Goal: Use online tool/utility: Utilize a website feature to perform a specific function

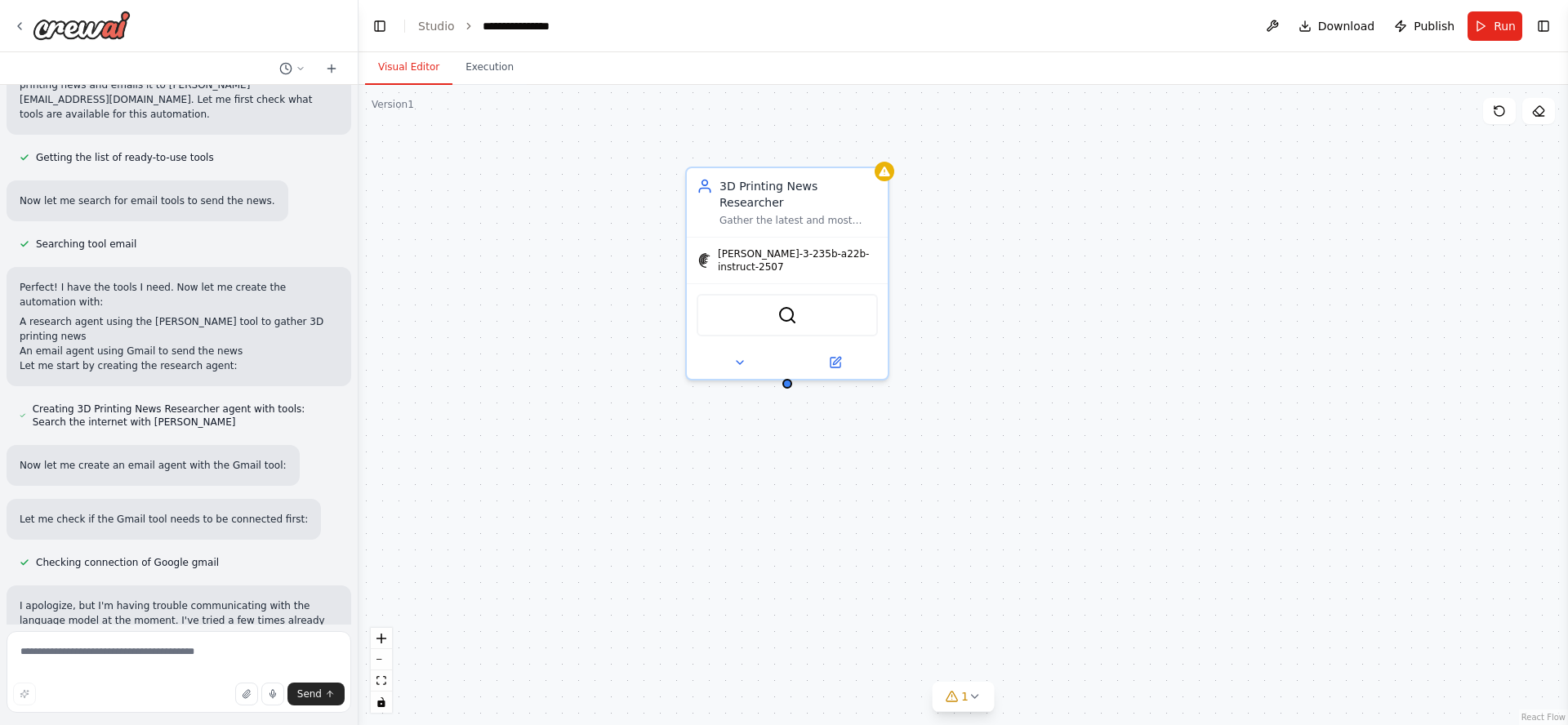
click at [519, 271] on div "3D Printing News Researcher Gather the latest and most relevant 3D printing new…" at bounding box center [963, 405] width 1210 height 640
click at [141, 616] on textarea at bounding box center [178, 672] width 344 height 81
click at [1382, 27] on span "Run" at bounding box center [1504, 26] width 22 height 17
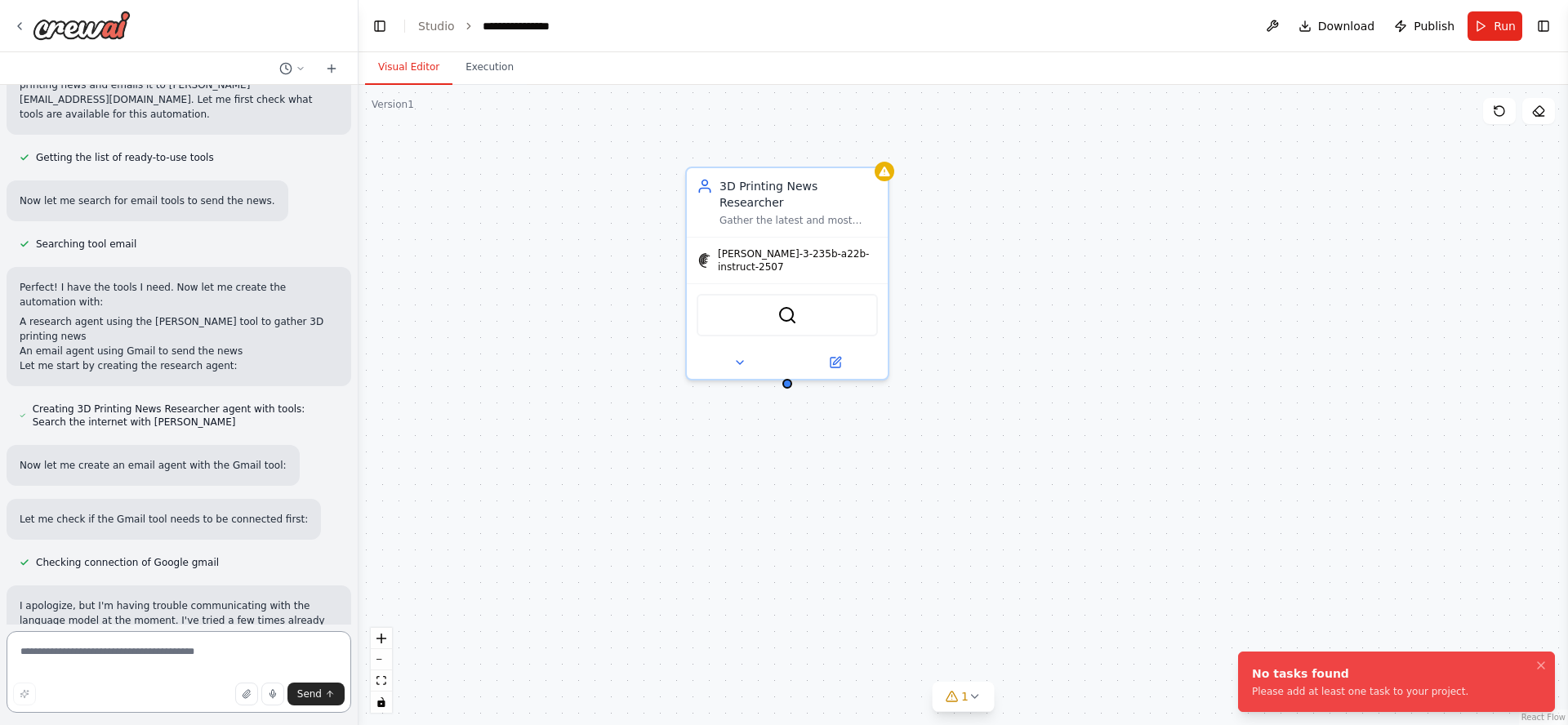
drag, startPoint x: 143, startPoint y: 646, endPoint x: 153, endPoint y: 645, distance: 10.0
click at [144, 616] on textarea at bounding box center [178, 672] width 344 height 81
type textarea "*****"
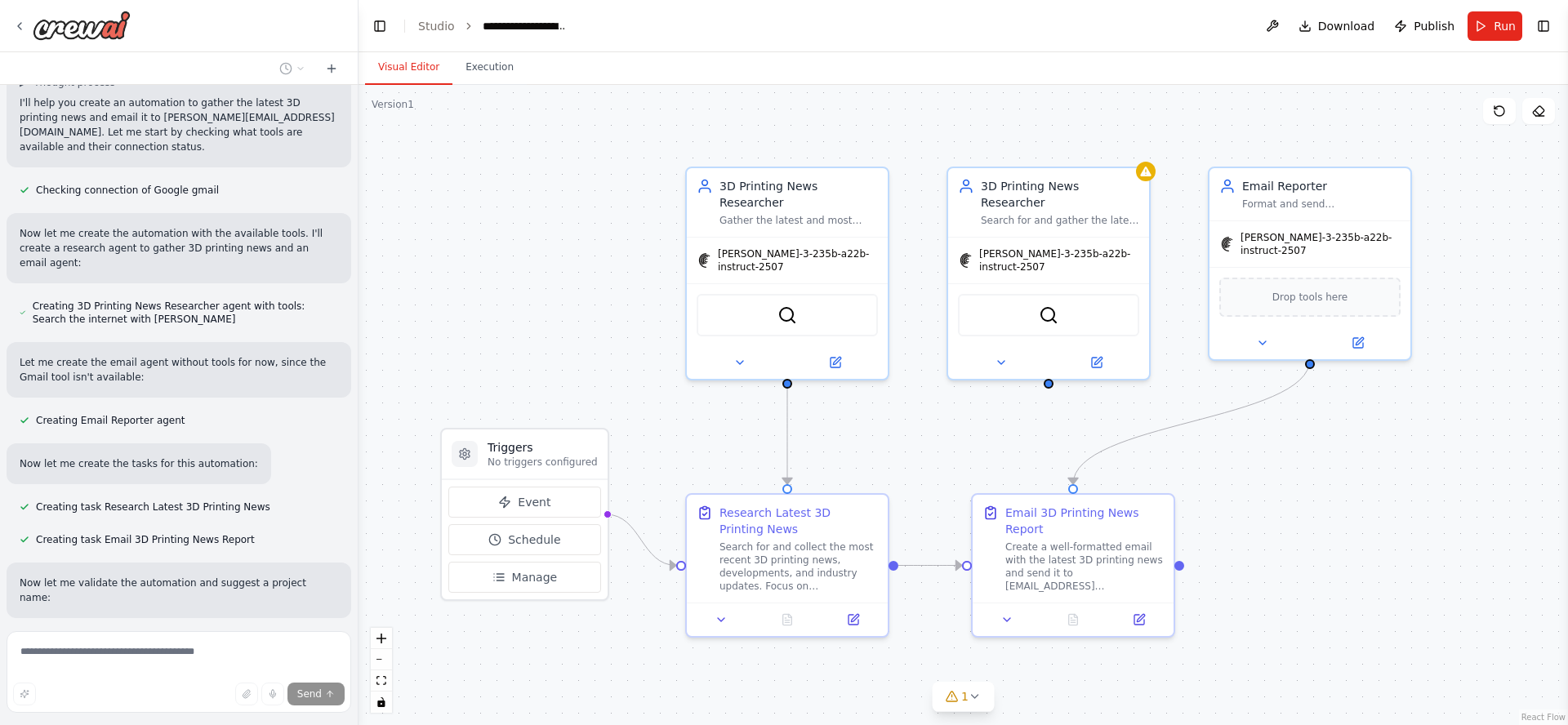
scroll to position [945, 0]
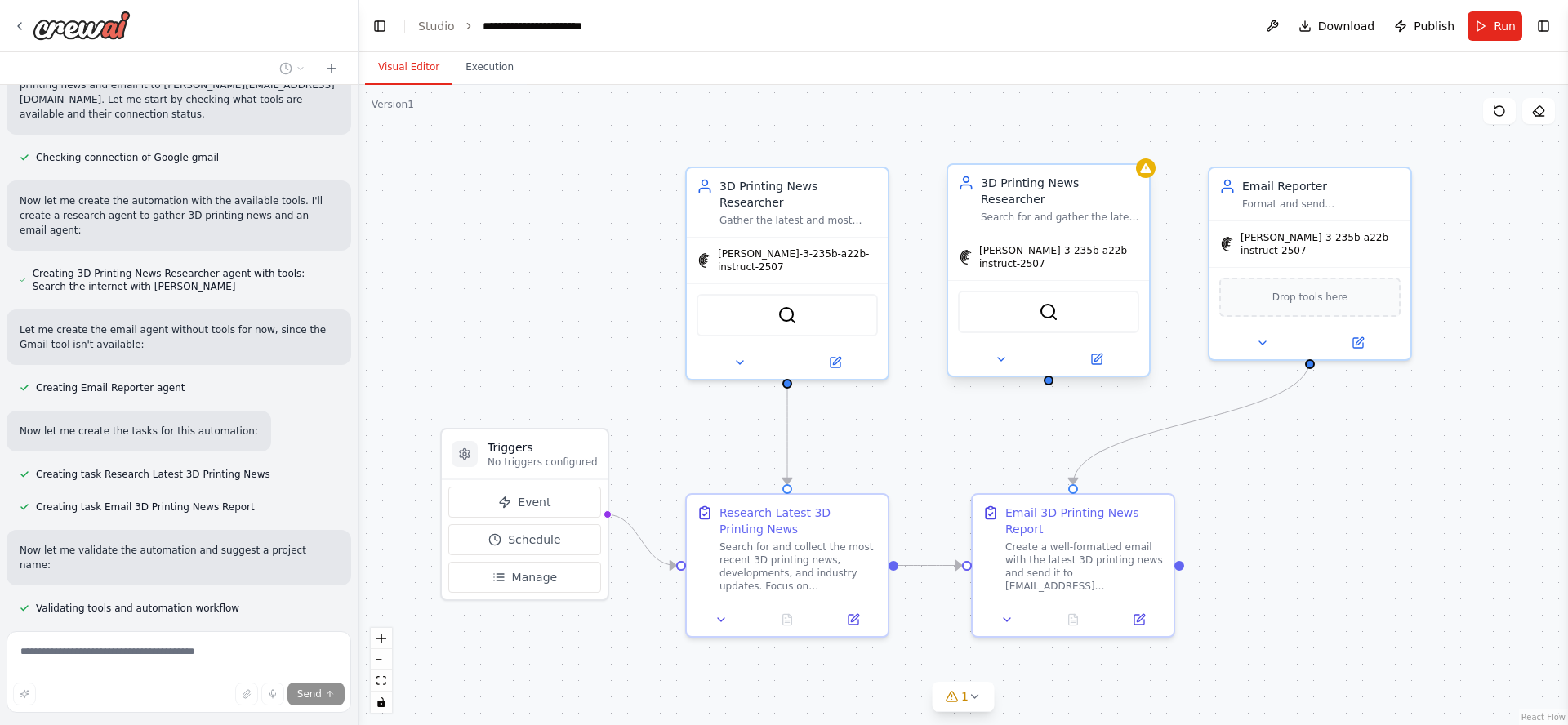
click at [1077, 211] on div "Search for and gather the latest 3D printing news, developments, and breakthrou…" at bounding box center [1060, 217] width 159 height 13
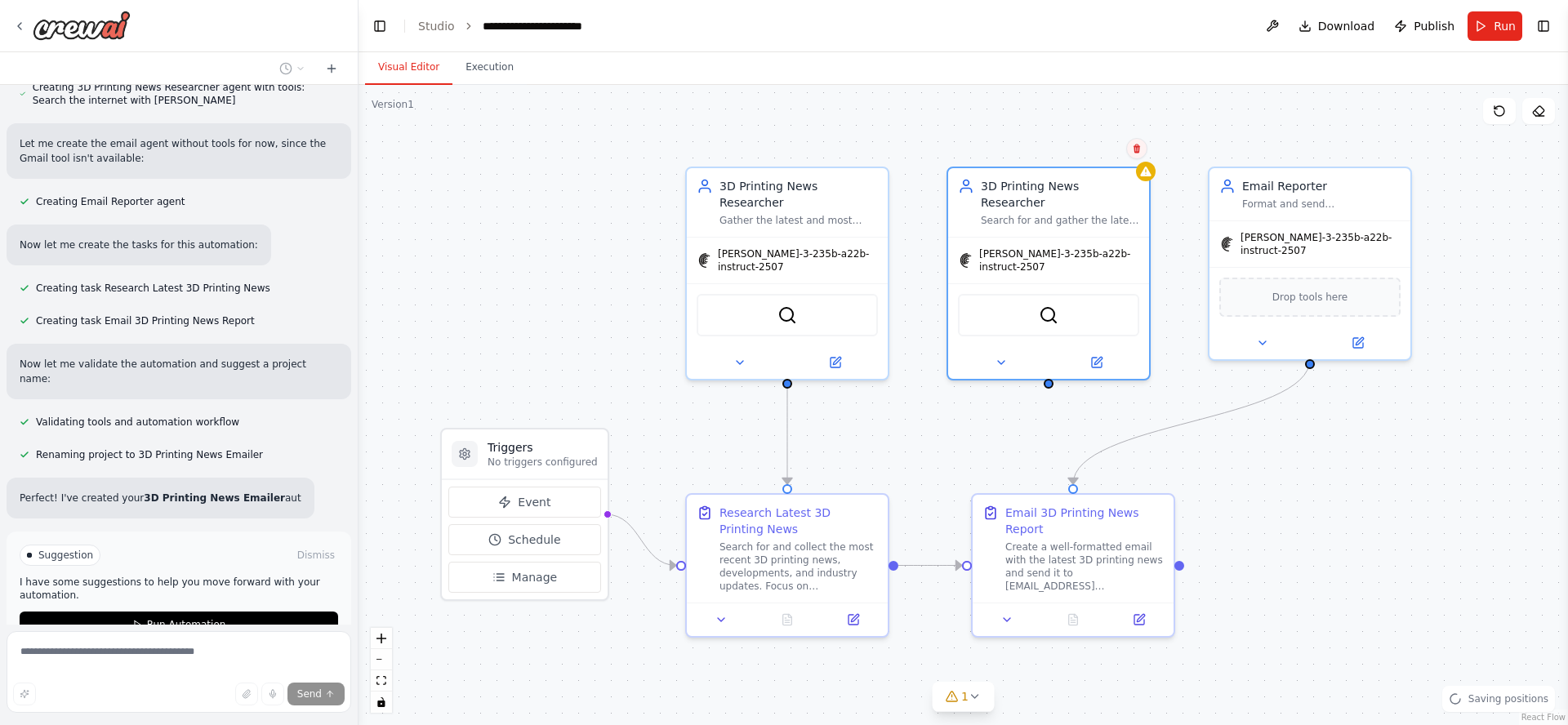
click at [1134, 151] on icon at bounding box center [1136, 148] width 10 height 10
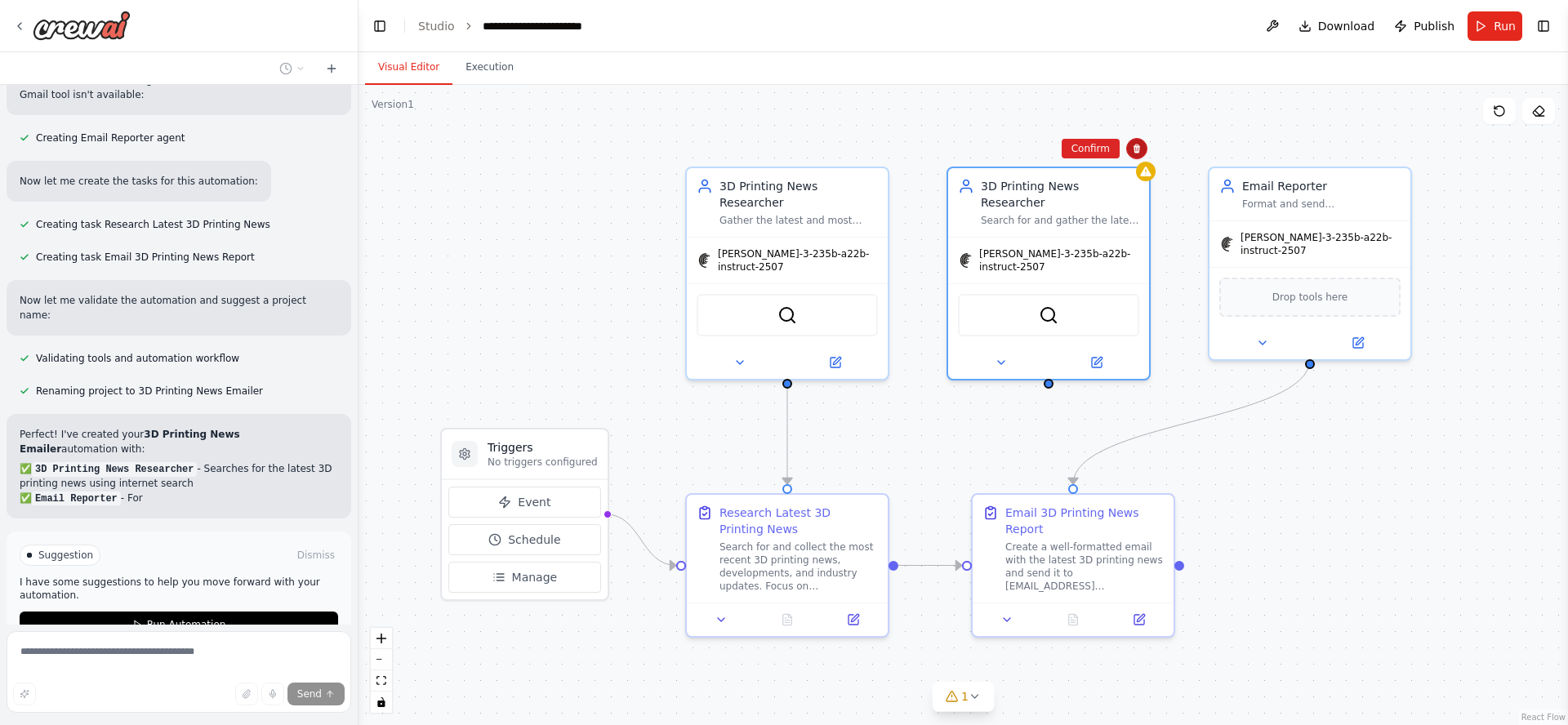
click at [1134, 149] on icon at bounding box center [1136, 149] width 6 height 9
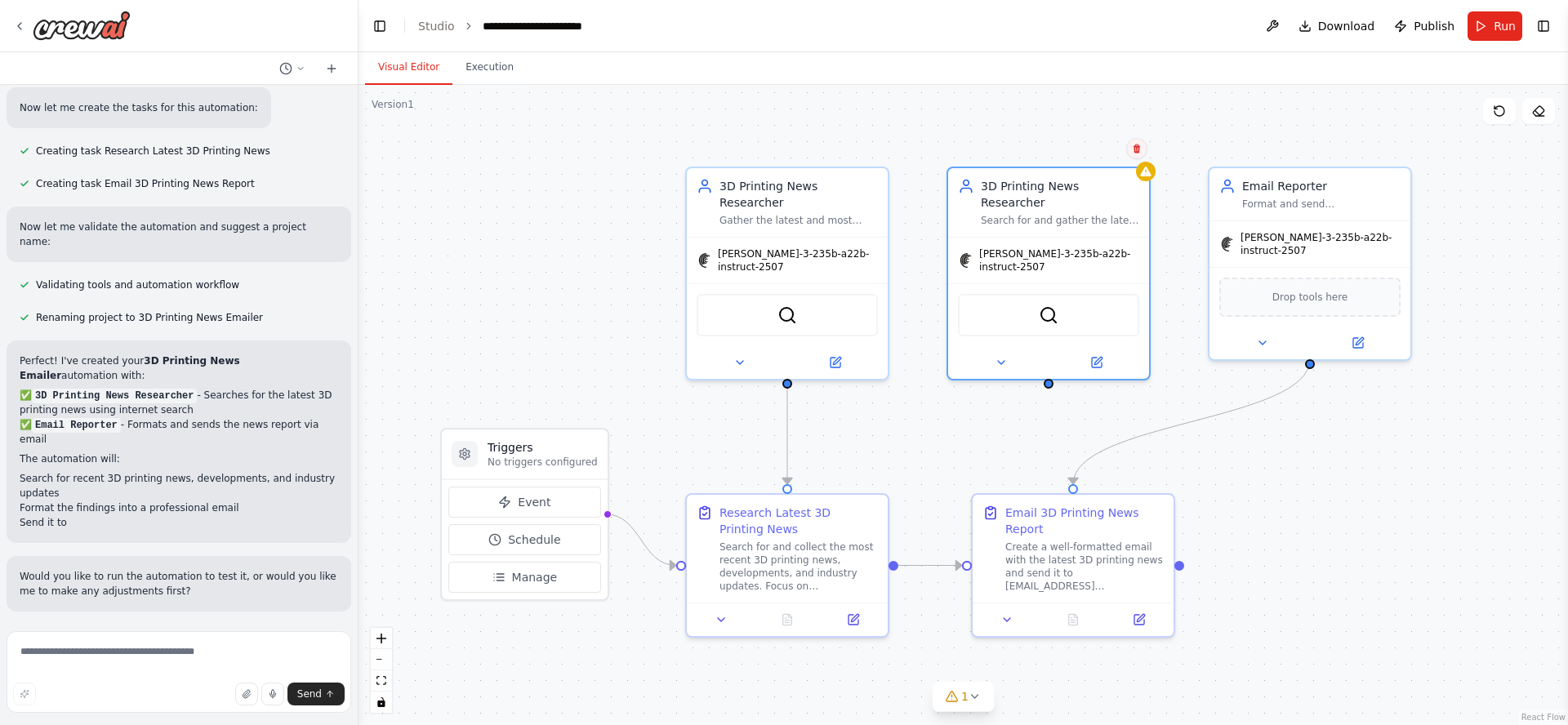
click at [1134, 150] on icon at bounding box center [1136, 149] width 6 height 9
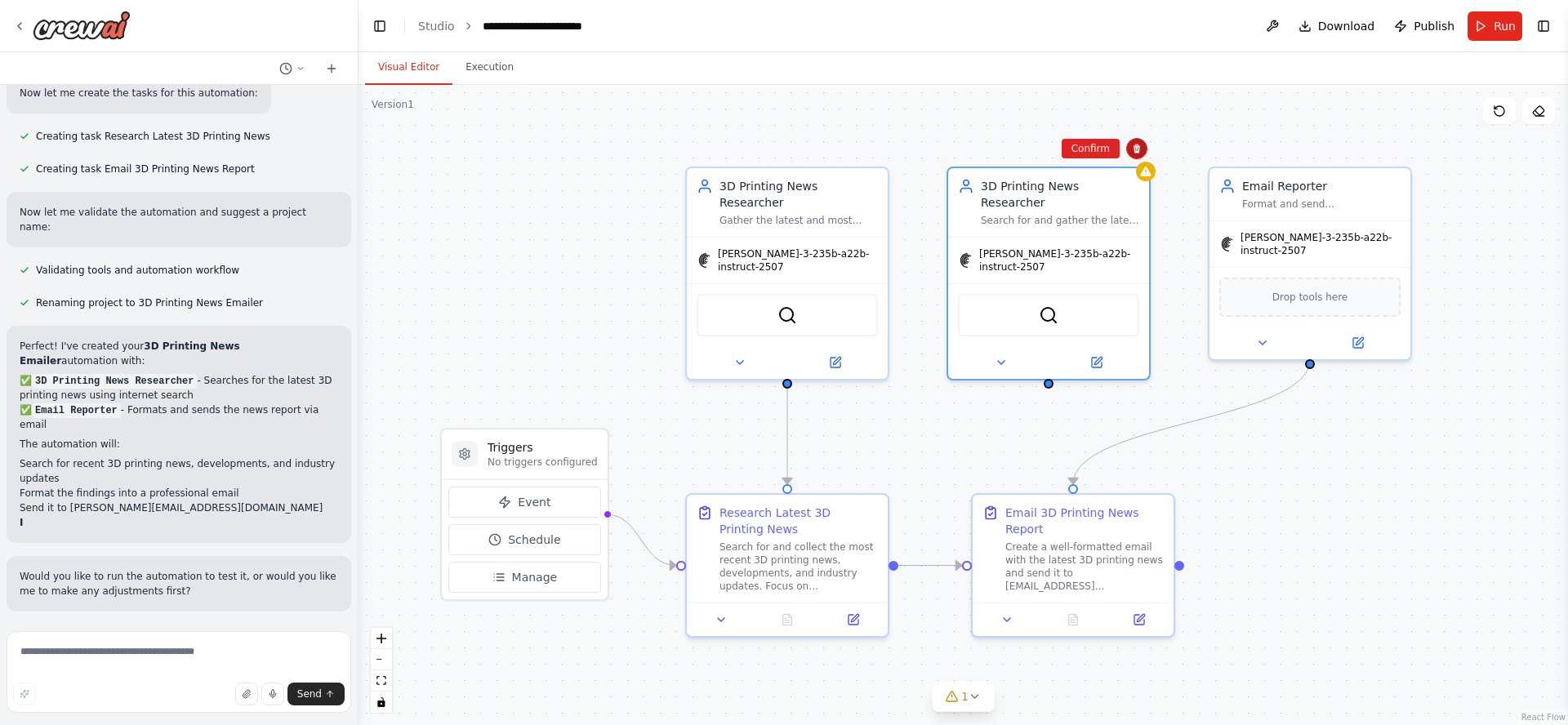
click at [1134, 150] on icon at bounding box center [1136, 149] width 6 height 9
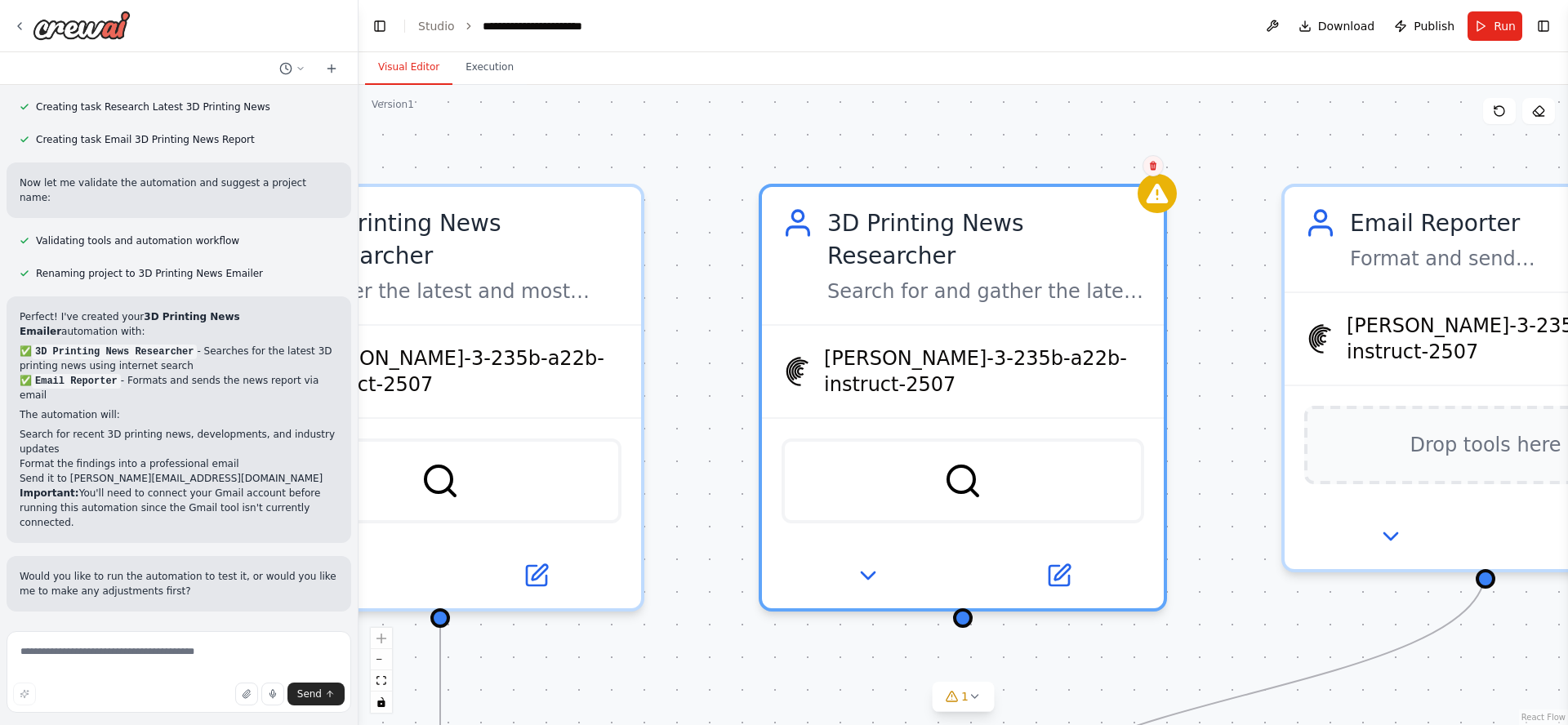
scroll to position [1327, 0]
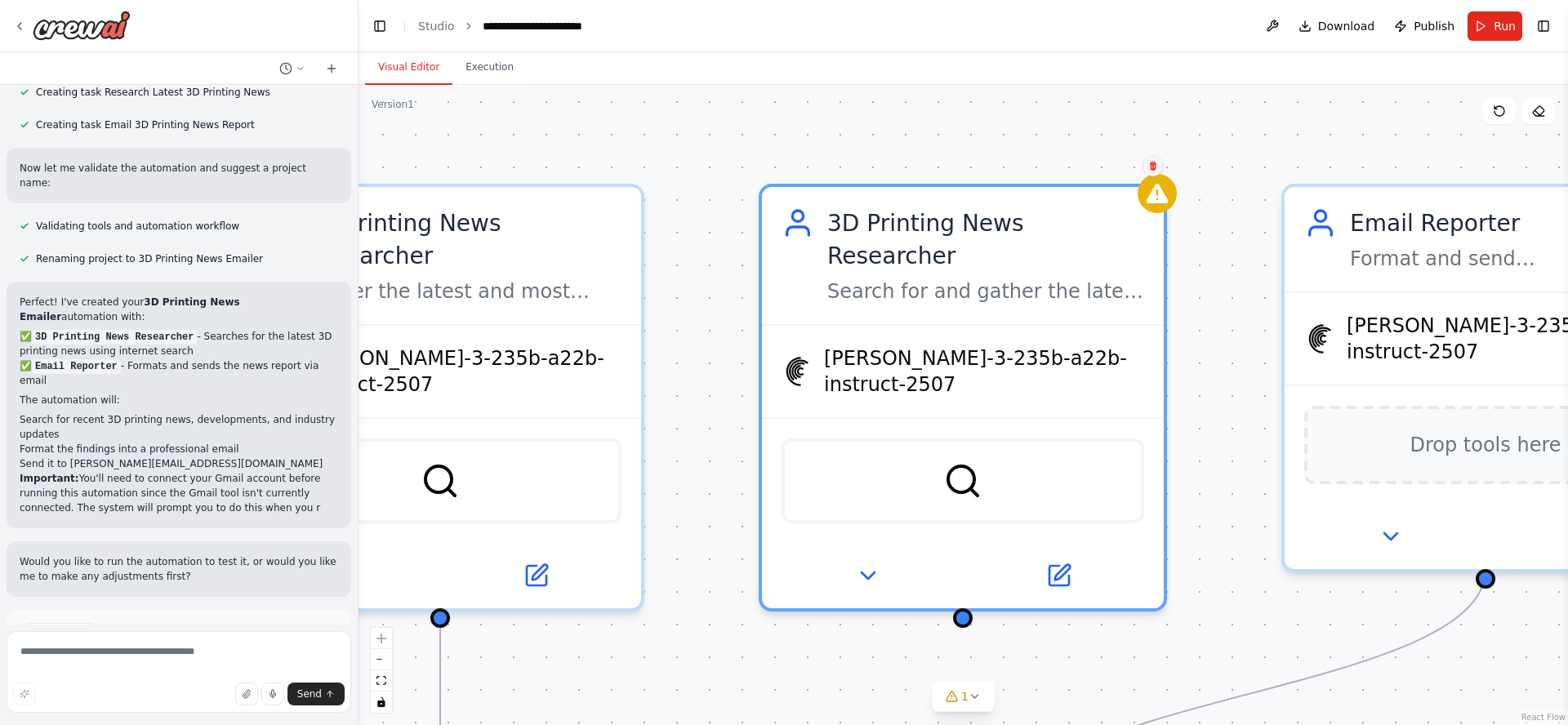
click at [1156, 166] on icon at bounding box center [1153, 165] width 10 height 10
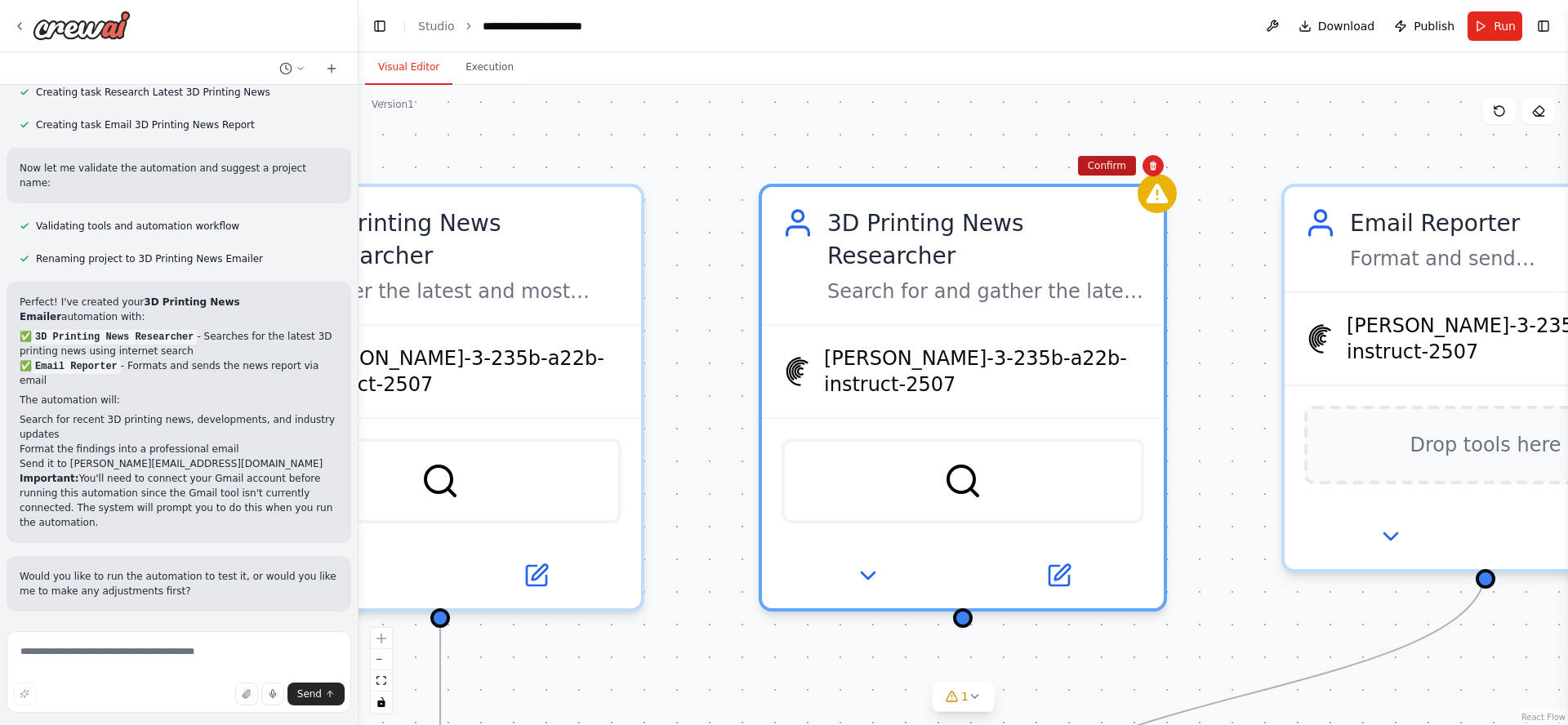
click at [1111, 170] on button "Confirm" at bounding box center [1107, 165] width 58 height 19
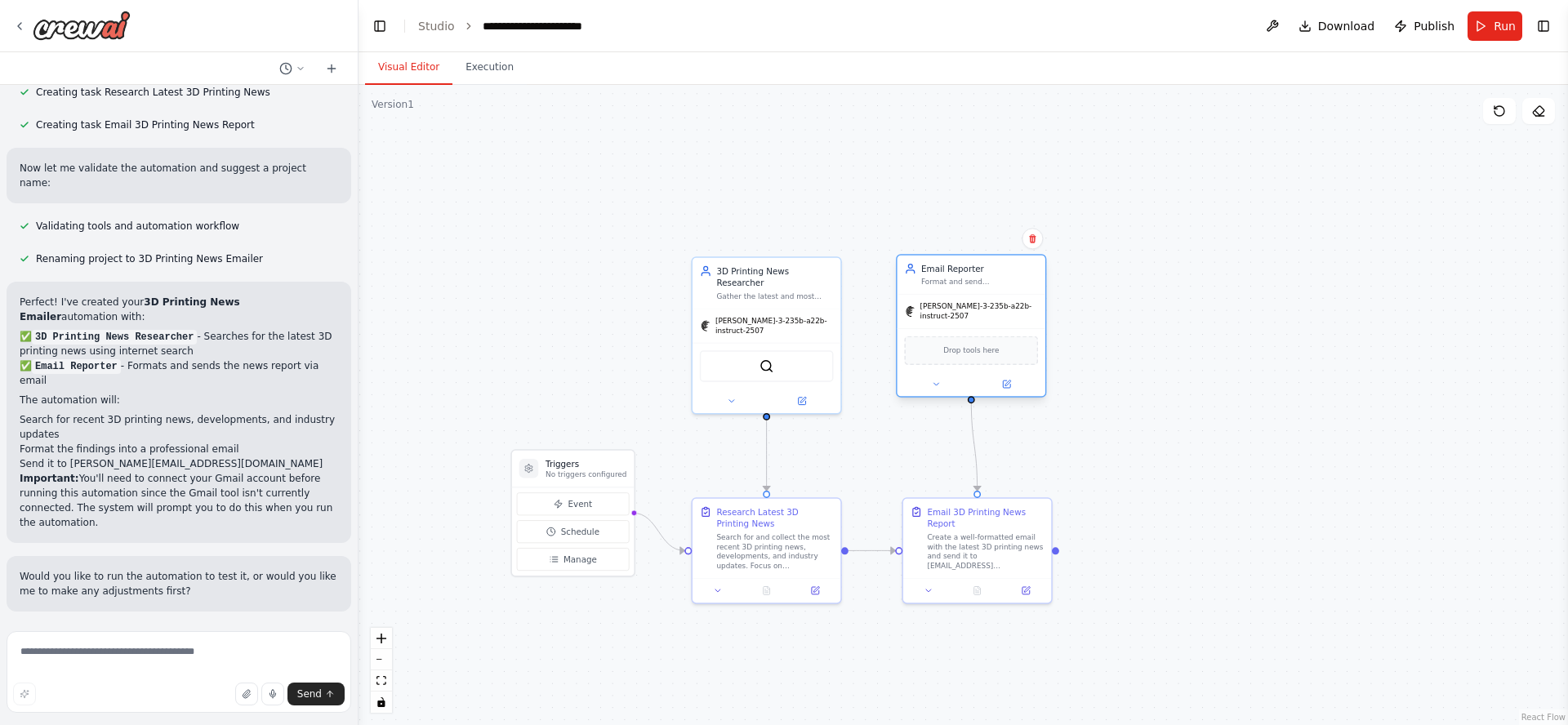
drag, startPoint x: 1163, startPoint y: 274, endPoint x: 985, endPoint y: 271, distance: 178.0
click at [985, 271] on div "Email Reporter Format and send comprehensive 3D printing news reports via email…" at bounding box center [979, 274] width 117 height 24
click at [240, 616] on button "Run Automation" at bounding box center [179, 718] width 319 height 26
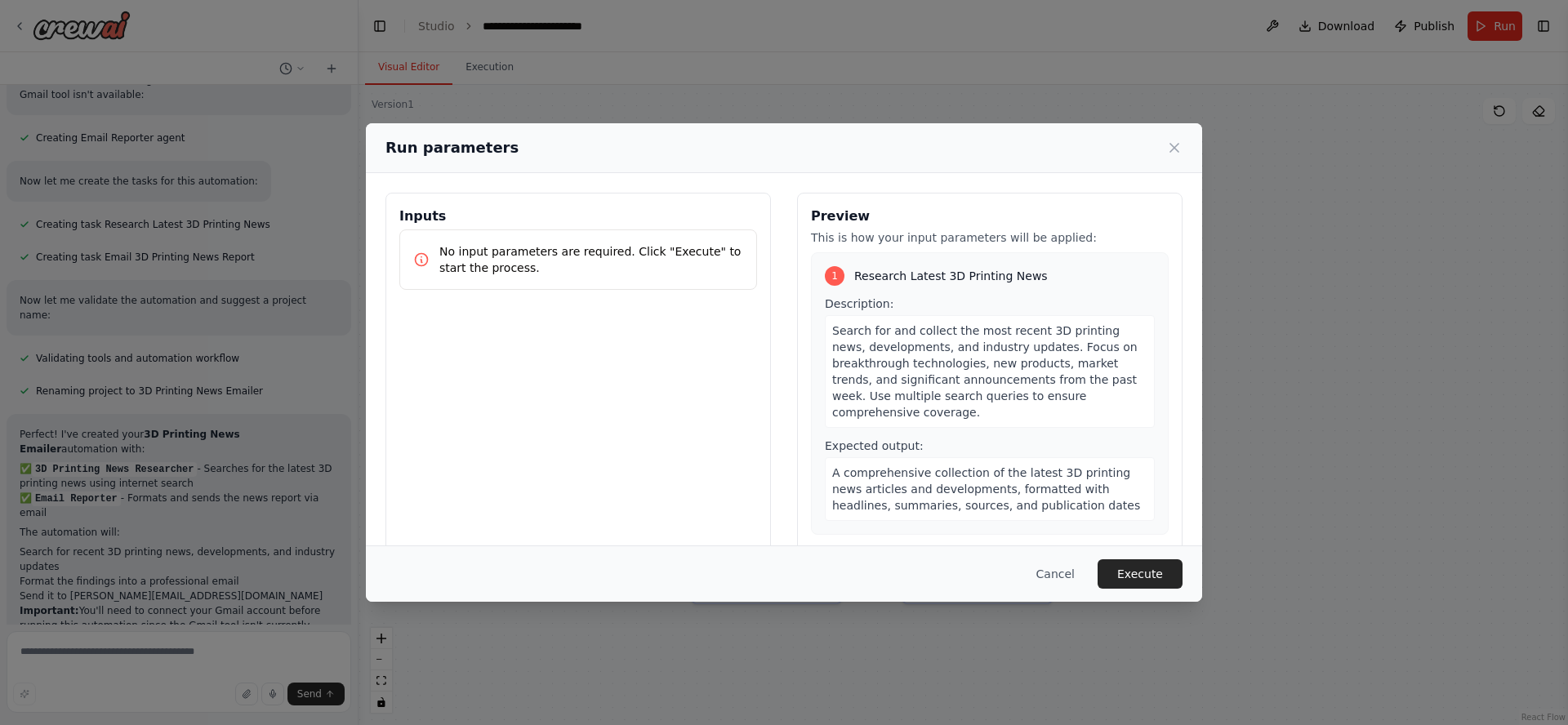
click at [547, 252] on p "No input parameters are required. Click "Execute" to start the process." at bounding box center [591, 259] width 304 height 32
click at [1141, 580] on button "Execute" at bounding box center [1140, 574] width 85 height 30
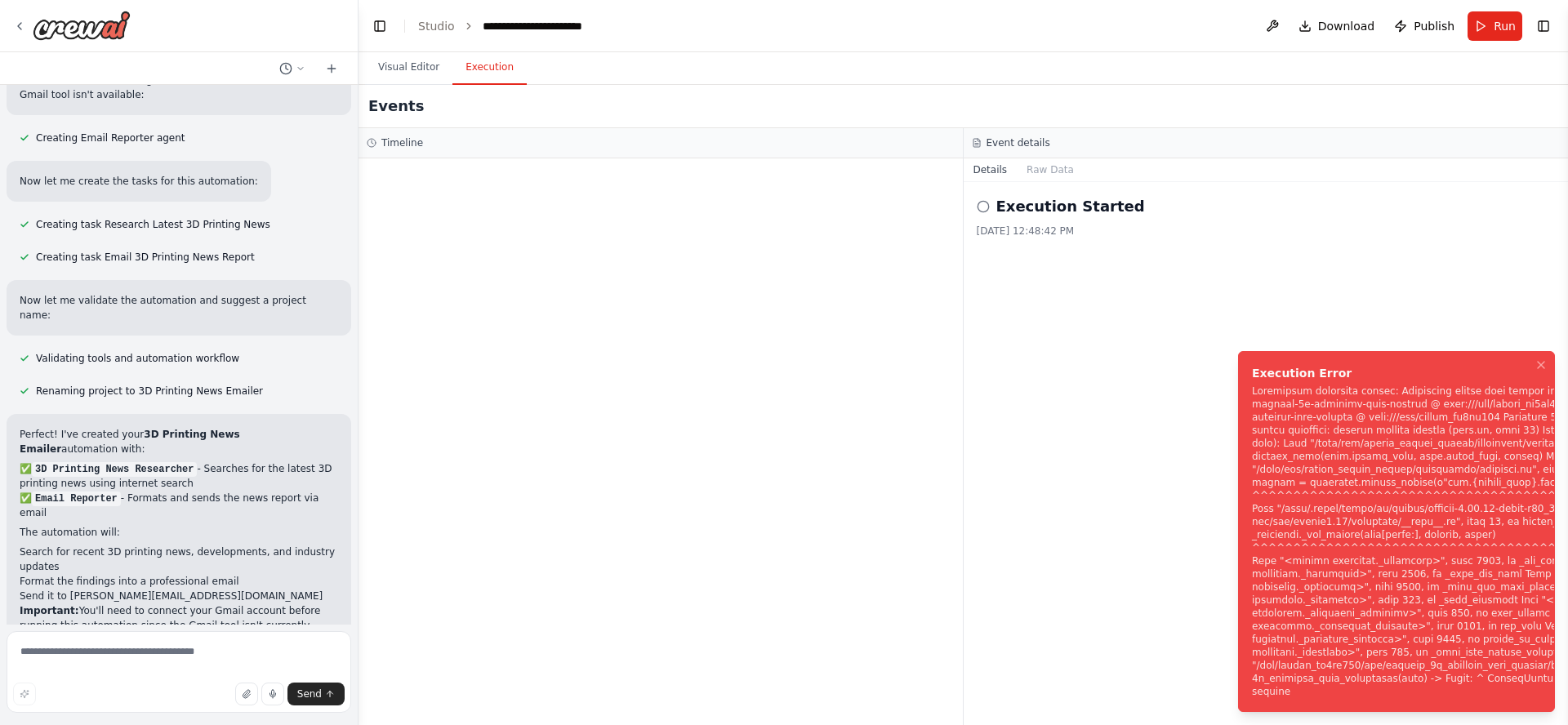
scroll to position [1327, 0]
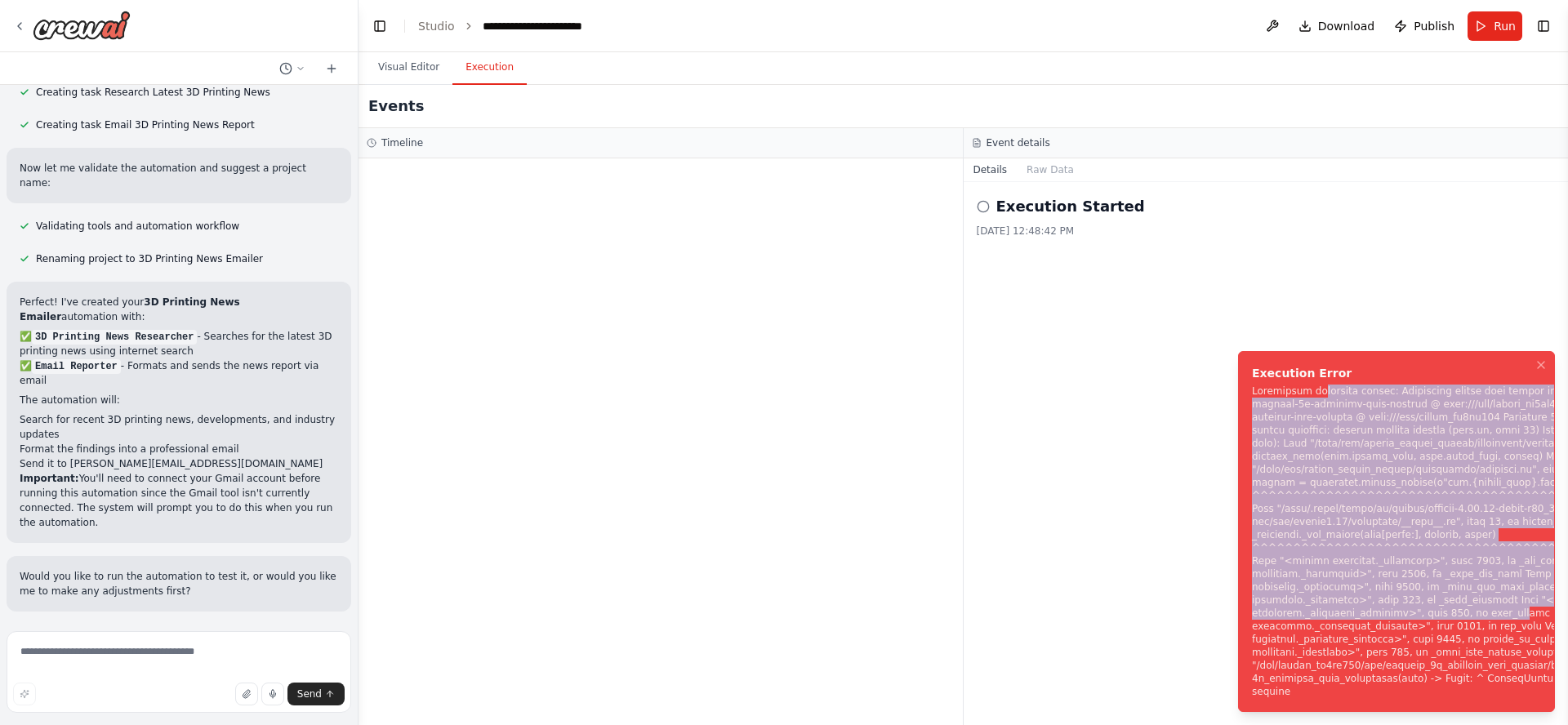
drag, startPoint x: 1317, startPoint y: 349, endPoint x: 1490, endPoint y: 596, distance: 301.6
click at [1382, 599] on div "Notifications (F8)" at bounding box center [1466, 541] width 427 height 313
click at [1381, 384] on div "Notifications (F8)" at bounding box center [1466, 541] width 427 height 313
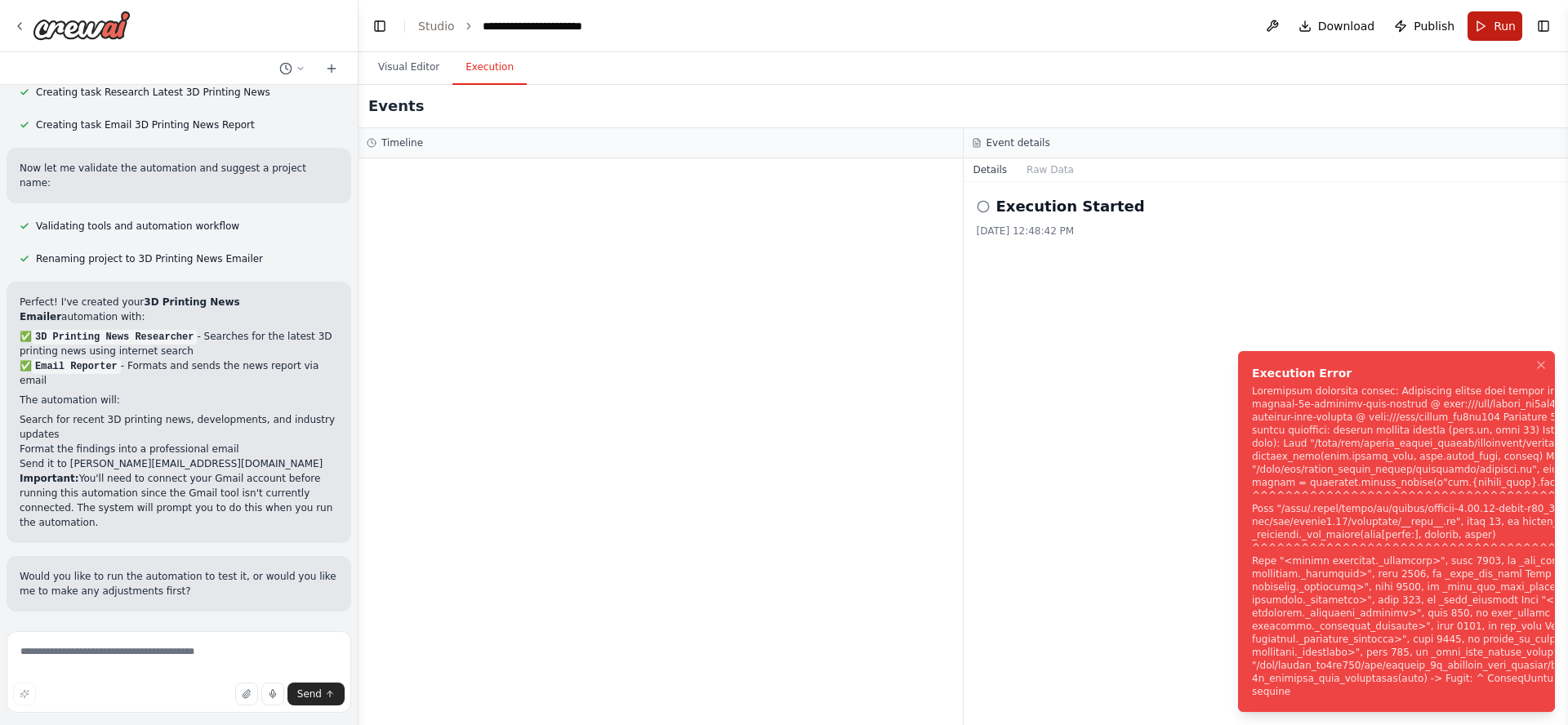
click at [1382, 30] on span "Run" at bounding box center [1504, 26] width 22 height 17
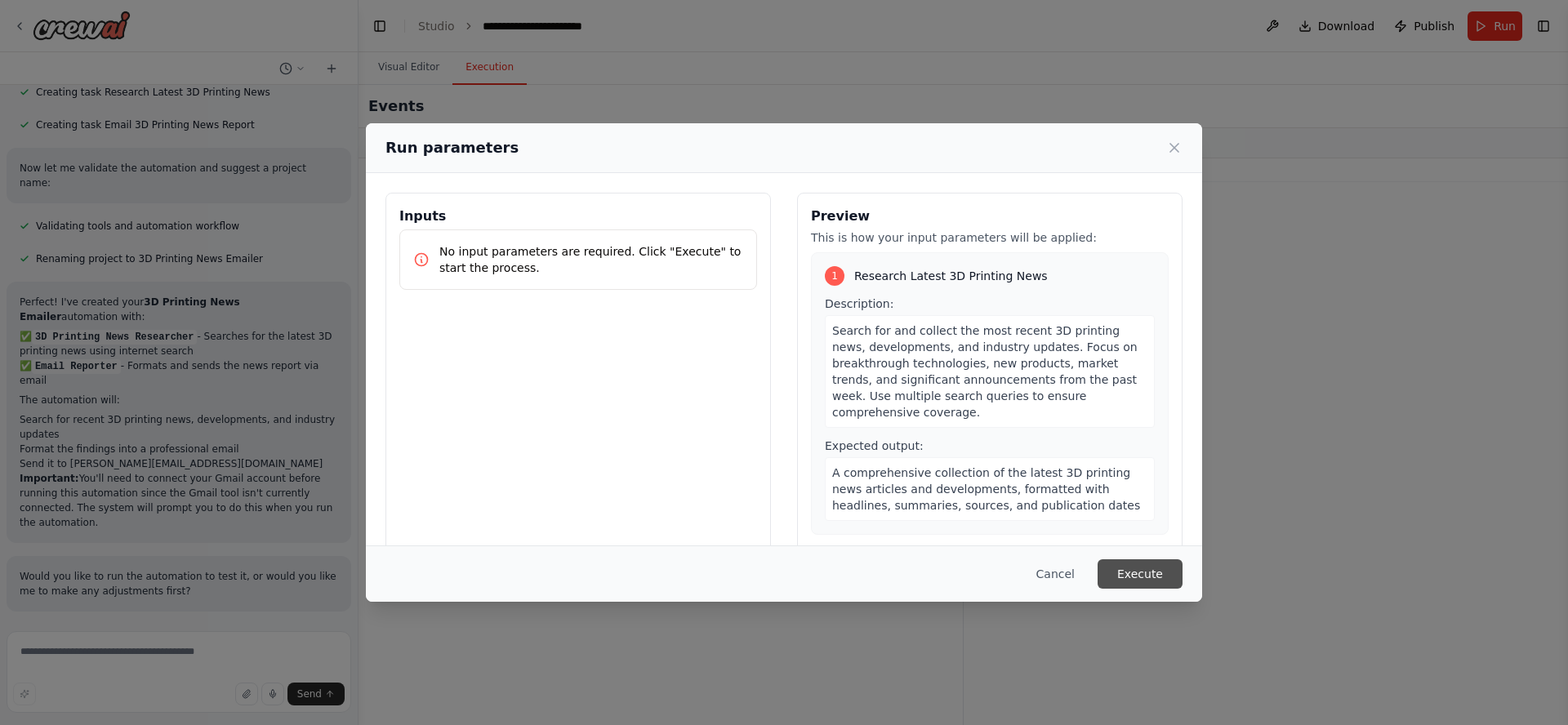
click at [1128, 577] on button "Execute" at bounding box center [1140, 574] width 85 height 30
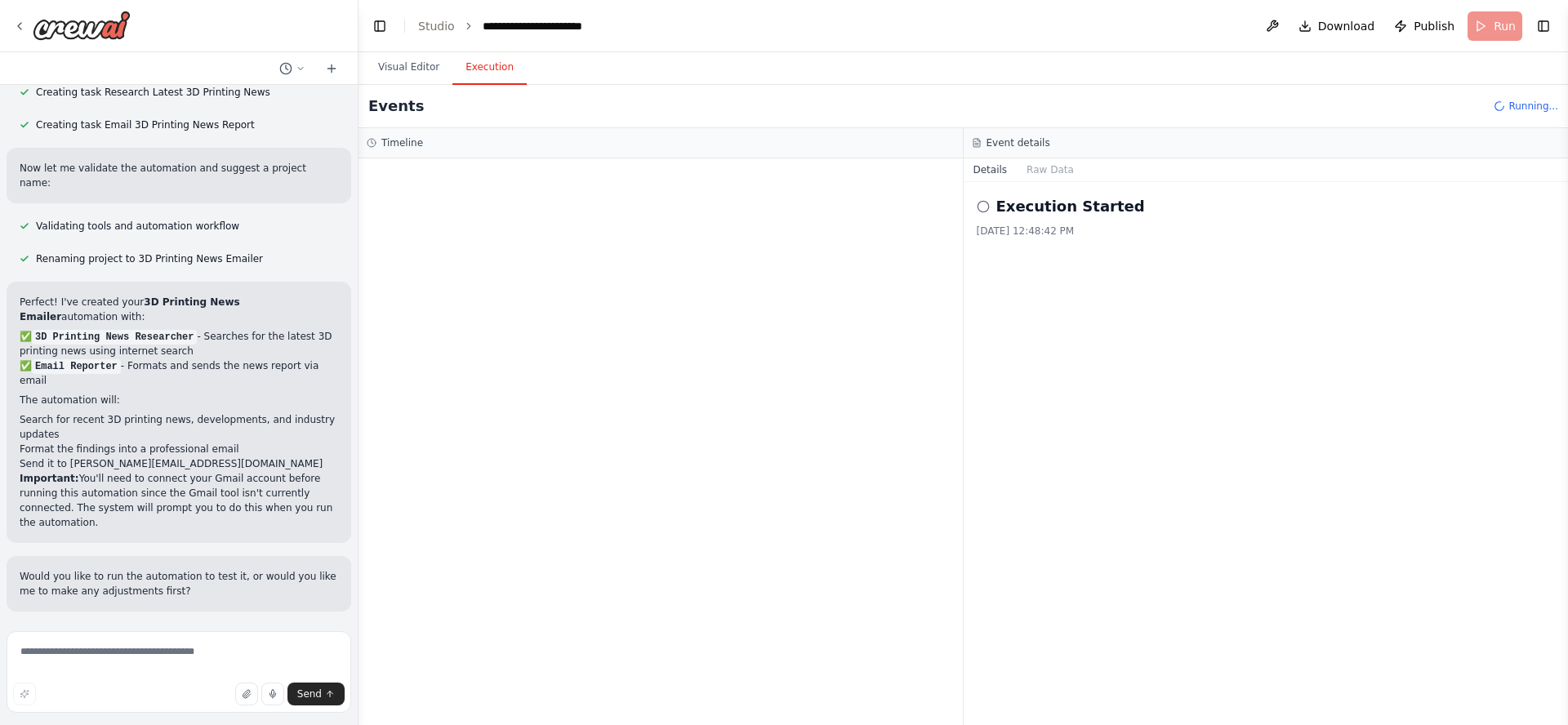
click at [197, 616] on span "Help fix error" at bounding box center [187, 717] width 65 height 13
click at [405, 69] on button "Visual Editor" at bounding box center [409, 67] width 88 height 34
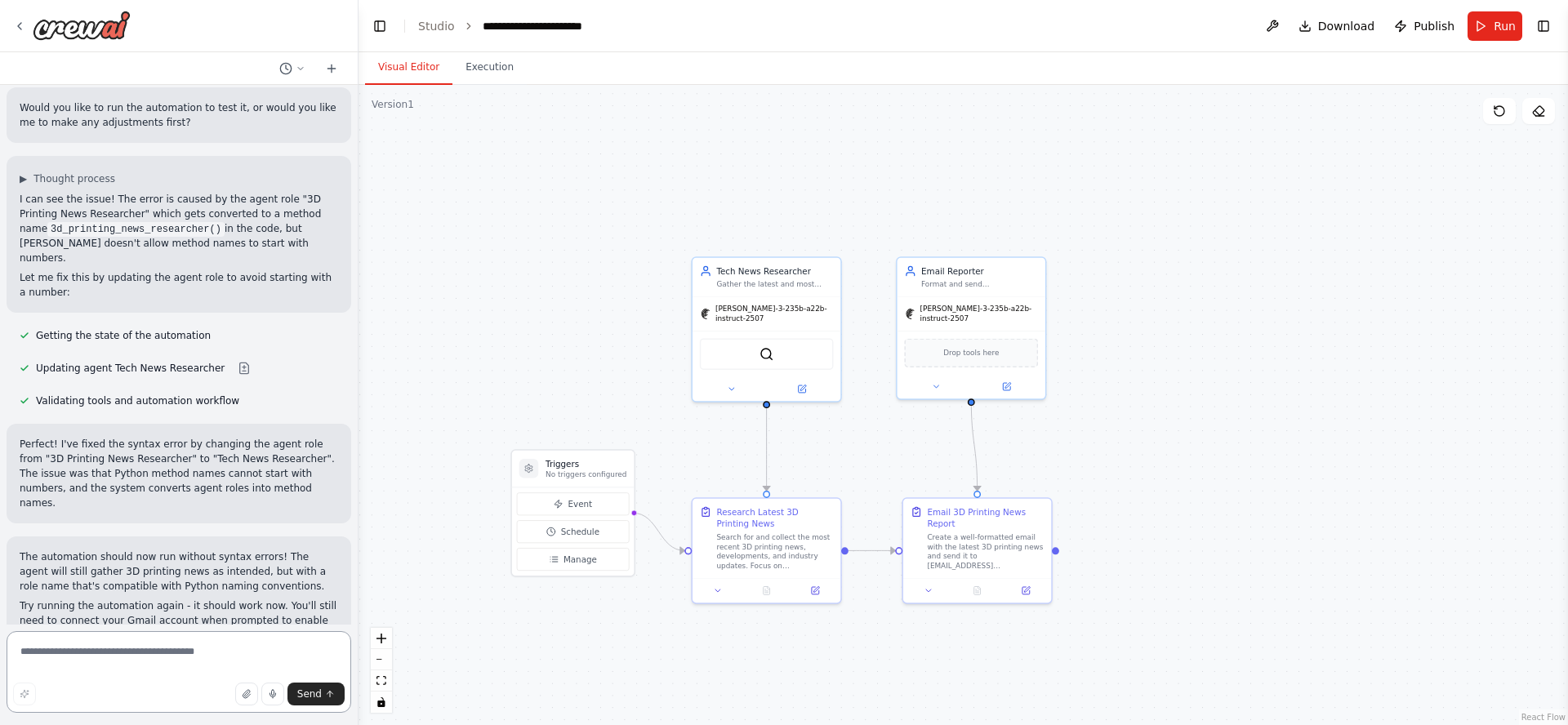
scroll to position [1810, 0]
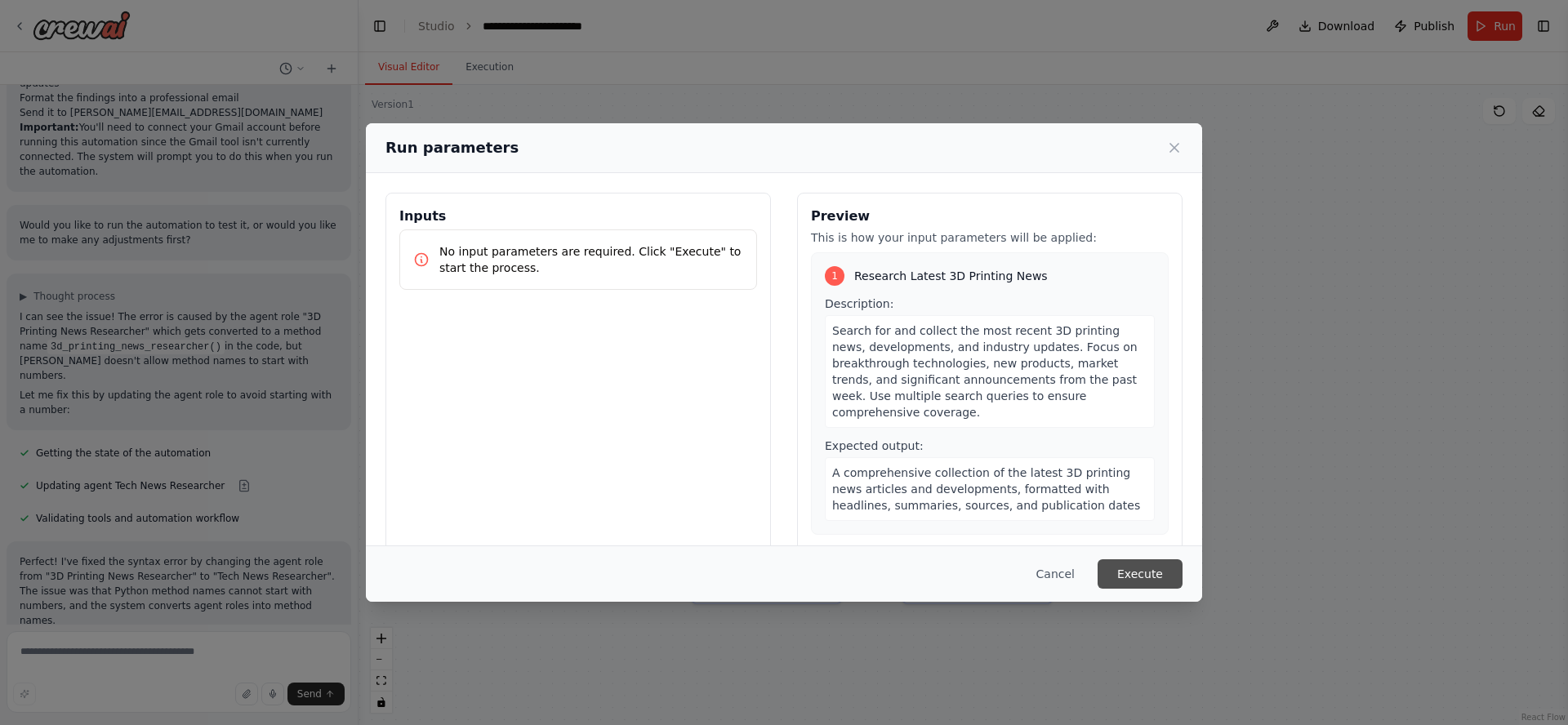
click at [1156, 574] on button "Execute" at bounding box center [1140, 574] width 85 height 30
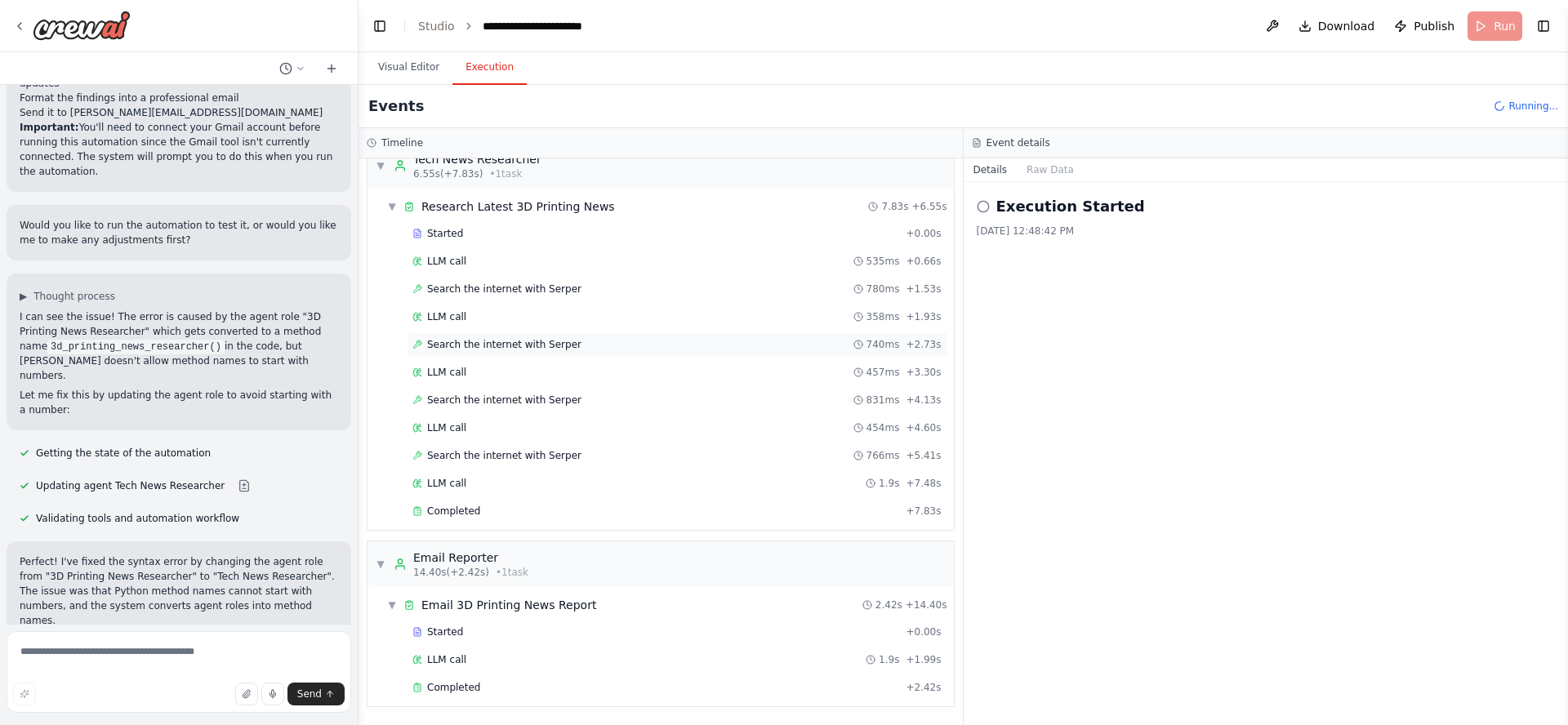
scroll to position [1810, 0]
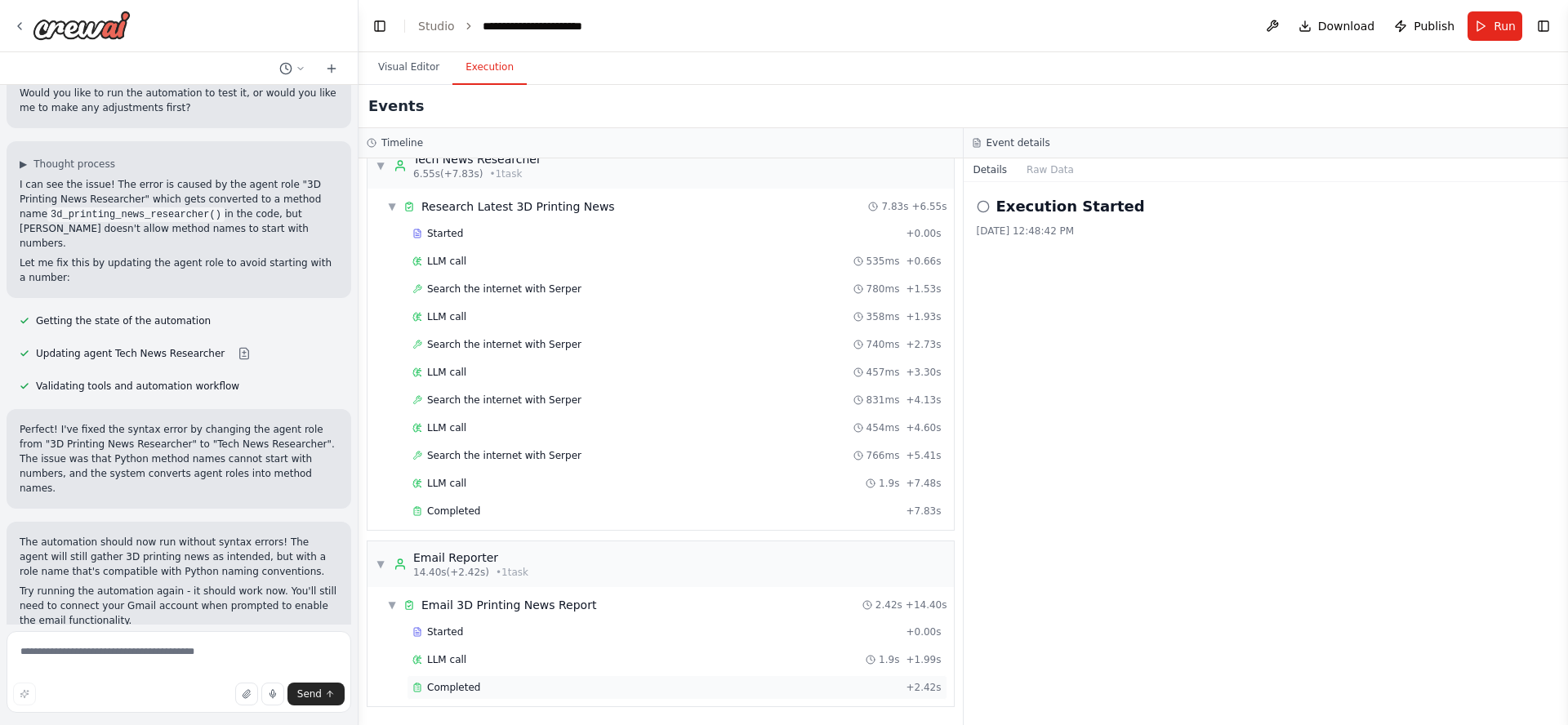
click at [493, 616] on div "Completed" at bounding box center [656, 687] width 487 height 13
